Goal: Transaction & Acquisition: Purchase product/service

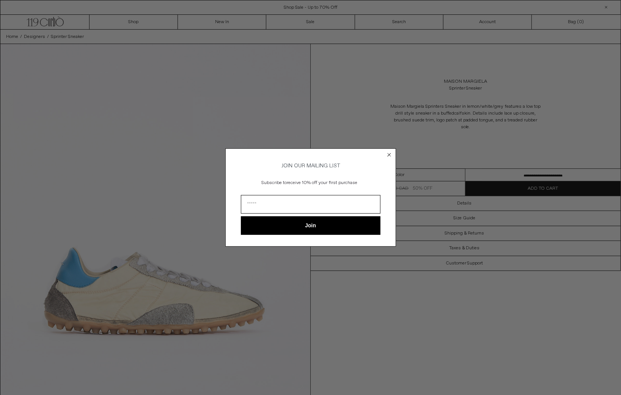
click at [457, 109] on div "Close dialog JOIN OUR MAILING LIST Subscribe to receive 10% off your first purc…" at bounding box center [310, 197] width 621 height 395
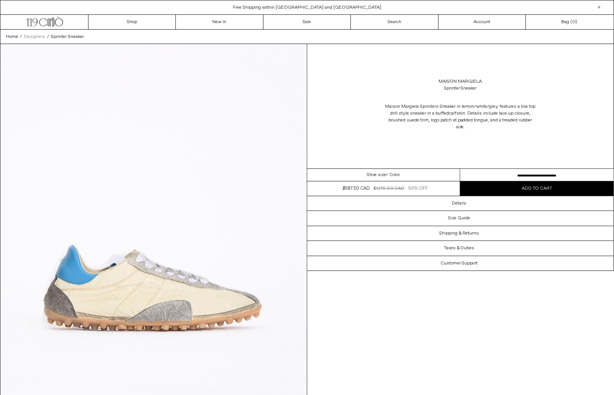
click at [40, 36] on span "Designers" at bounding box center [34, 37] width 21 height 6
click at [288, 25] on link "Sale" at bounding box center [306, 22] width 87 height 14
